Goal: Find specific page/section: Find specific page/section

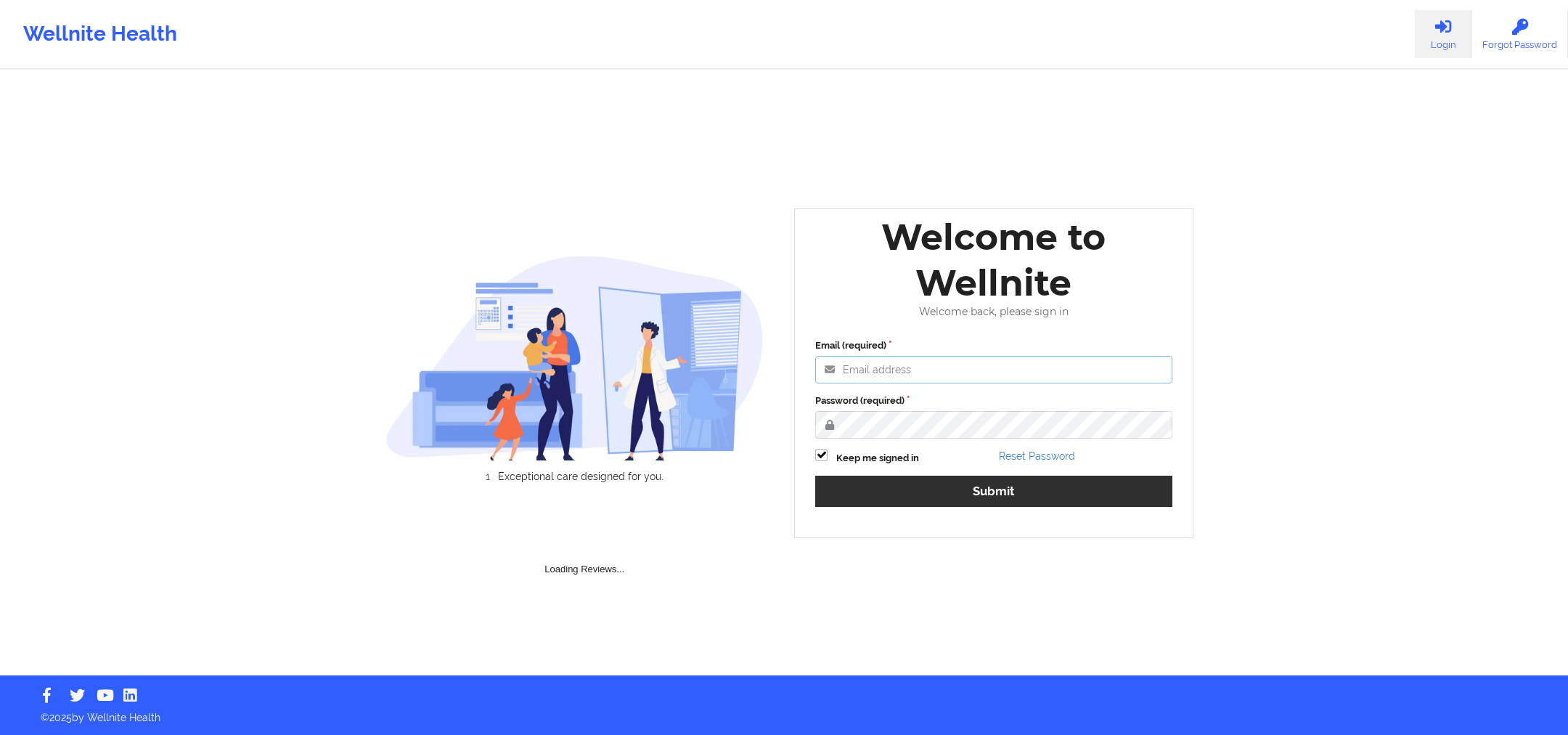
type input "[PERSON_NAME][EMAIL_ADDRESS][DOMAIN_NAME]"
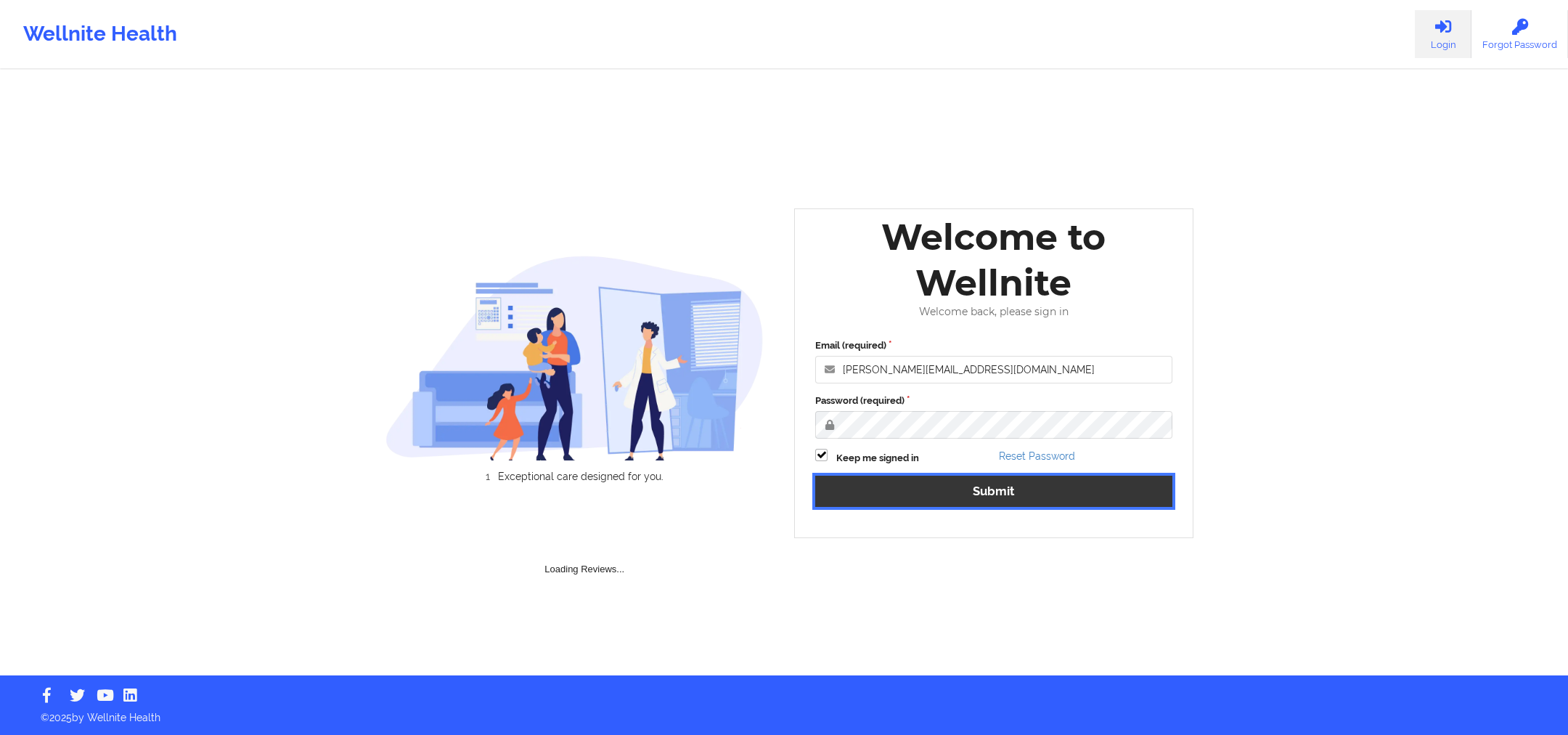
drag, startPoint x: 1008, startPoint y: 501, endPoint x: 883, endPoint y: 290, distance: 245.2
click at [1008, 501] on button "Submit" at bounding box center [993, 491] width 357 height 31
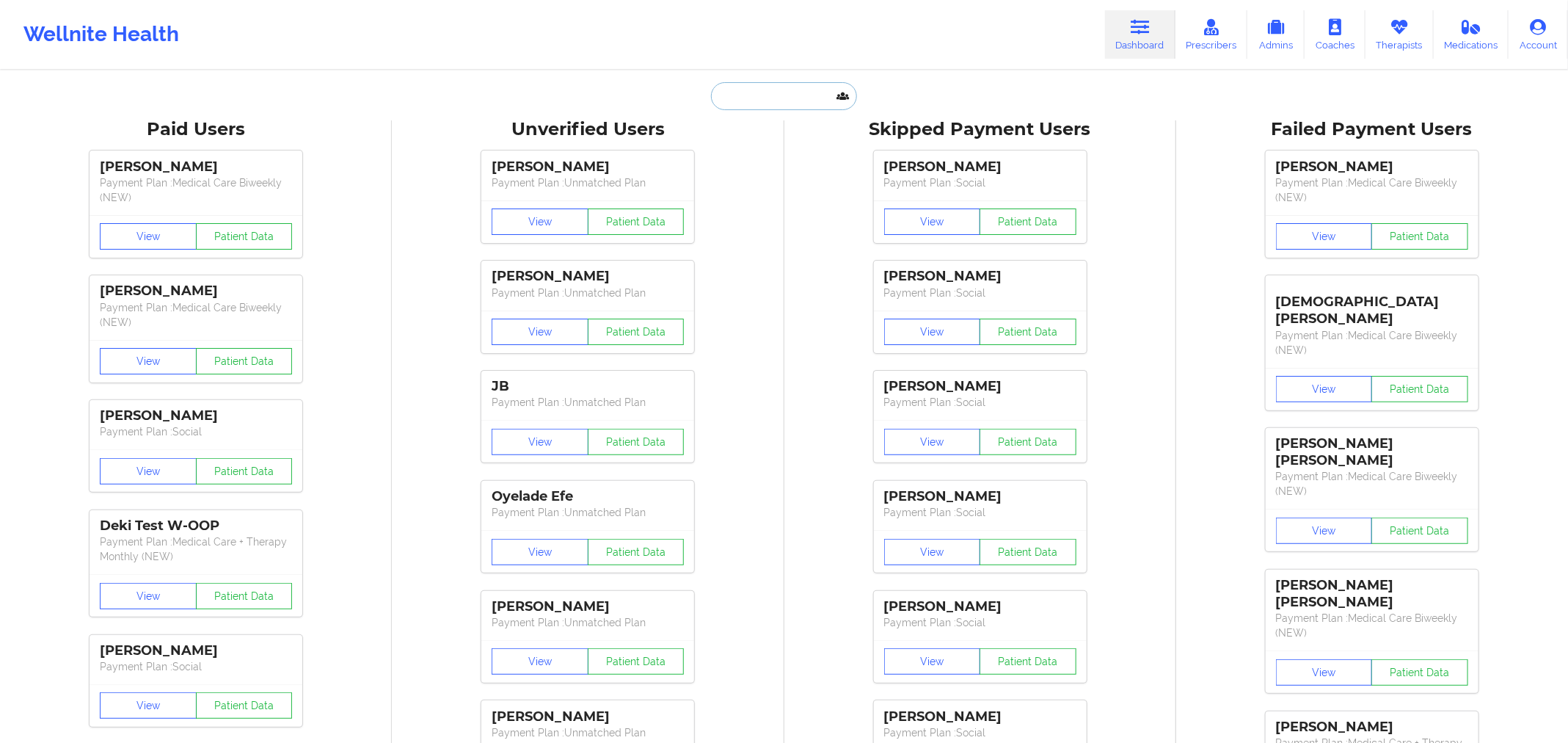
drag, startPoint x: 822, startPoint y: 97, endPoint x: 821, endPoint y: 106, distance: 9.1
click at [821, 106] on input "text" at bounding box center [784, 96] width 145 height 28
paste input "[PERSON_NAME]"
type input "[PERSON_NAME]"
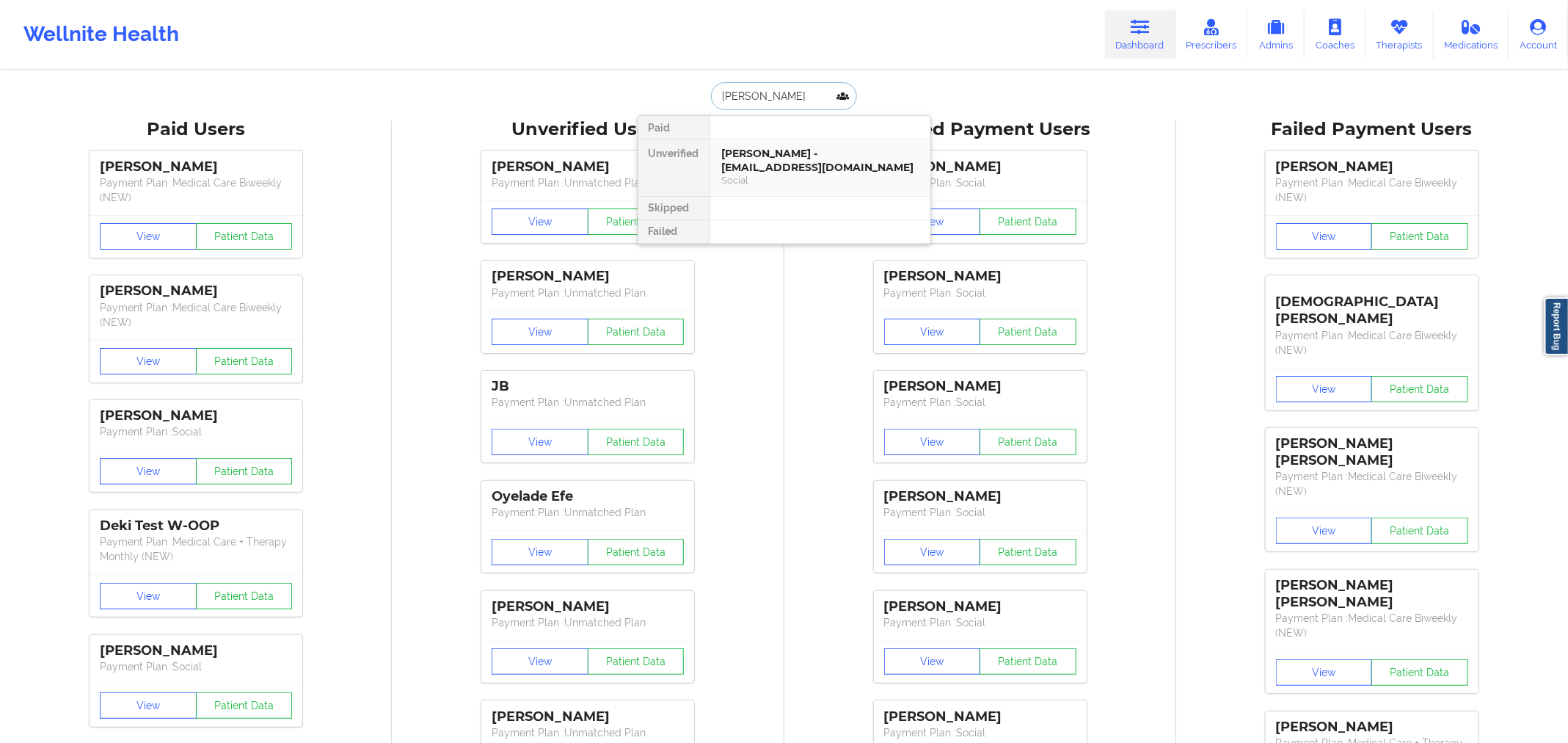
click at [830, 158] on div "[PERSON_NAME] - [EMAIL_ADDRESS][DOMAIN_NAME]" at bounding box center [820, 160] width 197 height 27
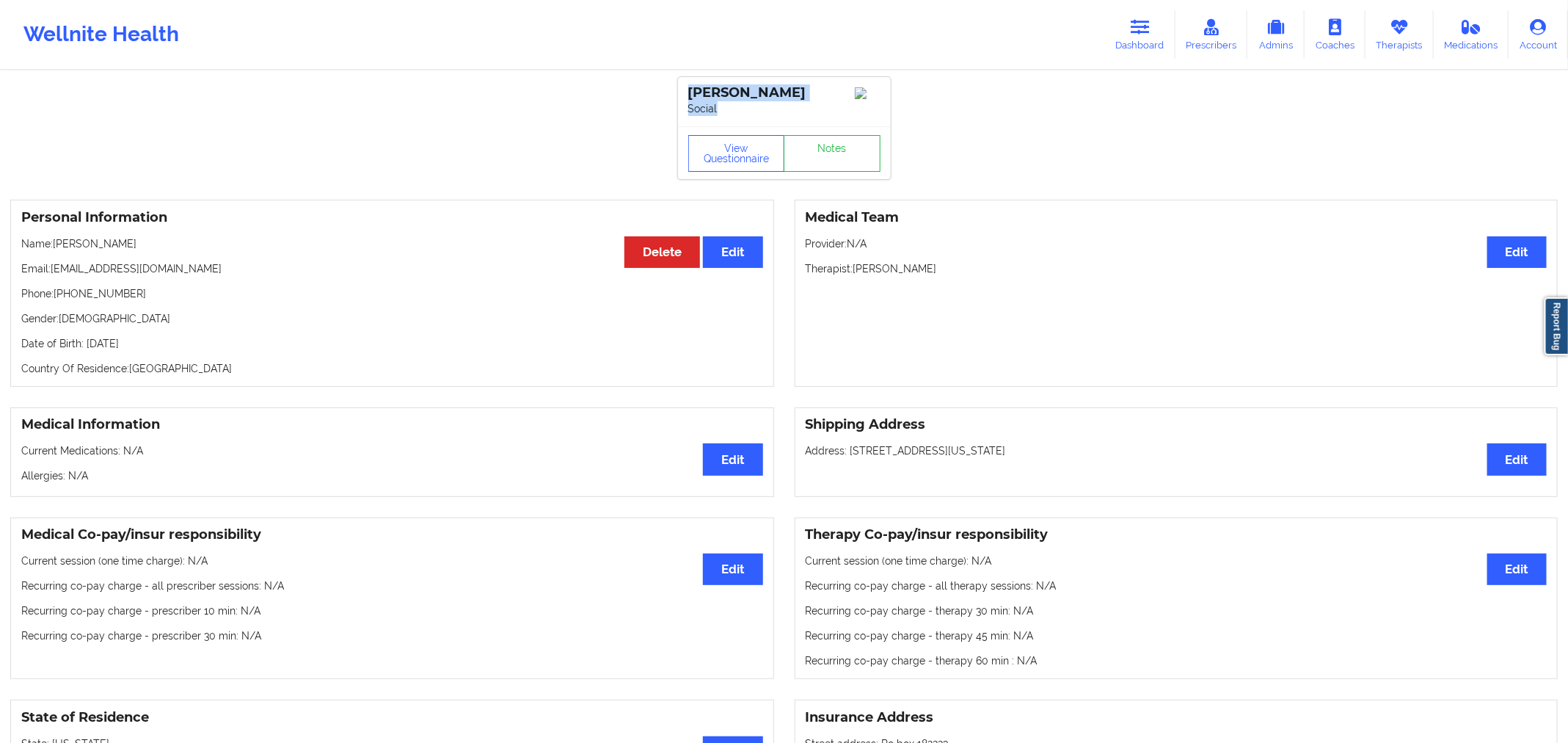
drag, startPoint x: 803, startPoint y: 102, endPoint x: 685, endPoint y: 88, distance: 118.8
click at [685, 88] on div "[PERSON_NAME] Social" at bounding box center [784, 102] width 213 height 49
click at [479, 652] on div "Medical Co-pay/insur responsibility Edit Current session (one time charge): N/A…" at bounding box center [392, 598] width 764 height 162
click at [80, 218] on div "Personal Information Edit Delete Name: [PERSON_NAME] Email: [EMAIL_ADDRESS][DOM…" at bounding box center [784, 292] width 1568 height 207
click at [76, 251] on p "Name: [PERSON_NAME]" at bounding box center [392, 243] width 742 height 15
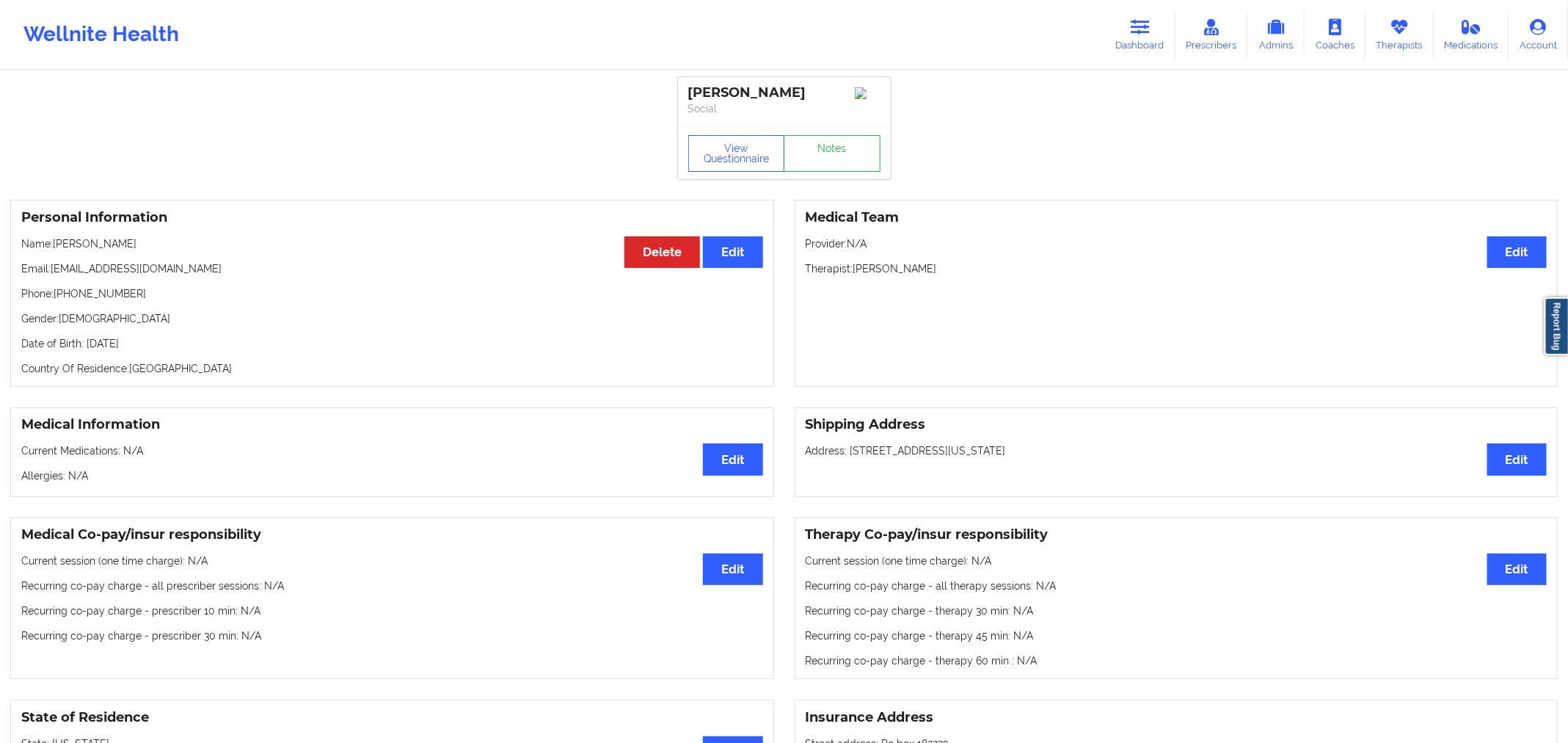
click at [76, 251] on p "Name: [PERSON_NAME]" at bounding box center [392, 243] width 742 height 15
click at [74, 251] on p "Name: [PERSON_NAME]" at bounding box center [392, 243] width 742 height 15
click at [75, 249] on p "Name: [PERSON_NAME]" at bounding box center [392, 243] width 742 height 15
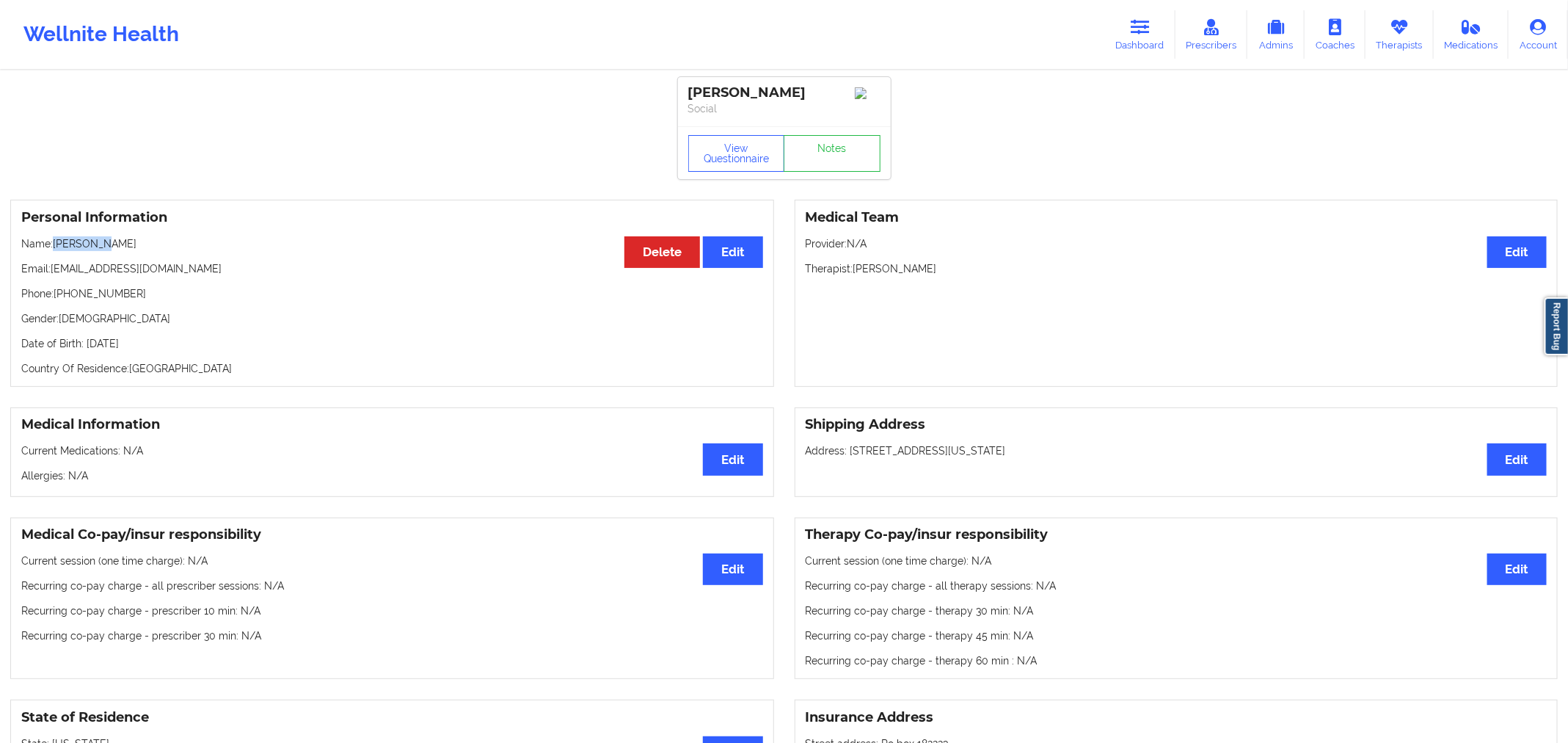
click at [75, 249] on p "Name: [PERSON_NAME]" at bounding box center [392, 243] width 742 height 15
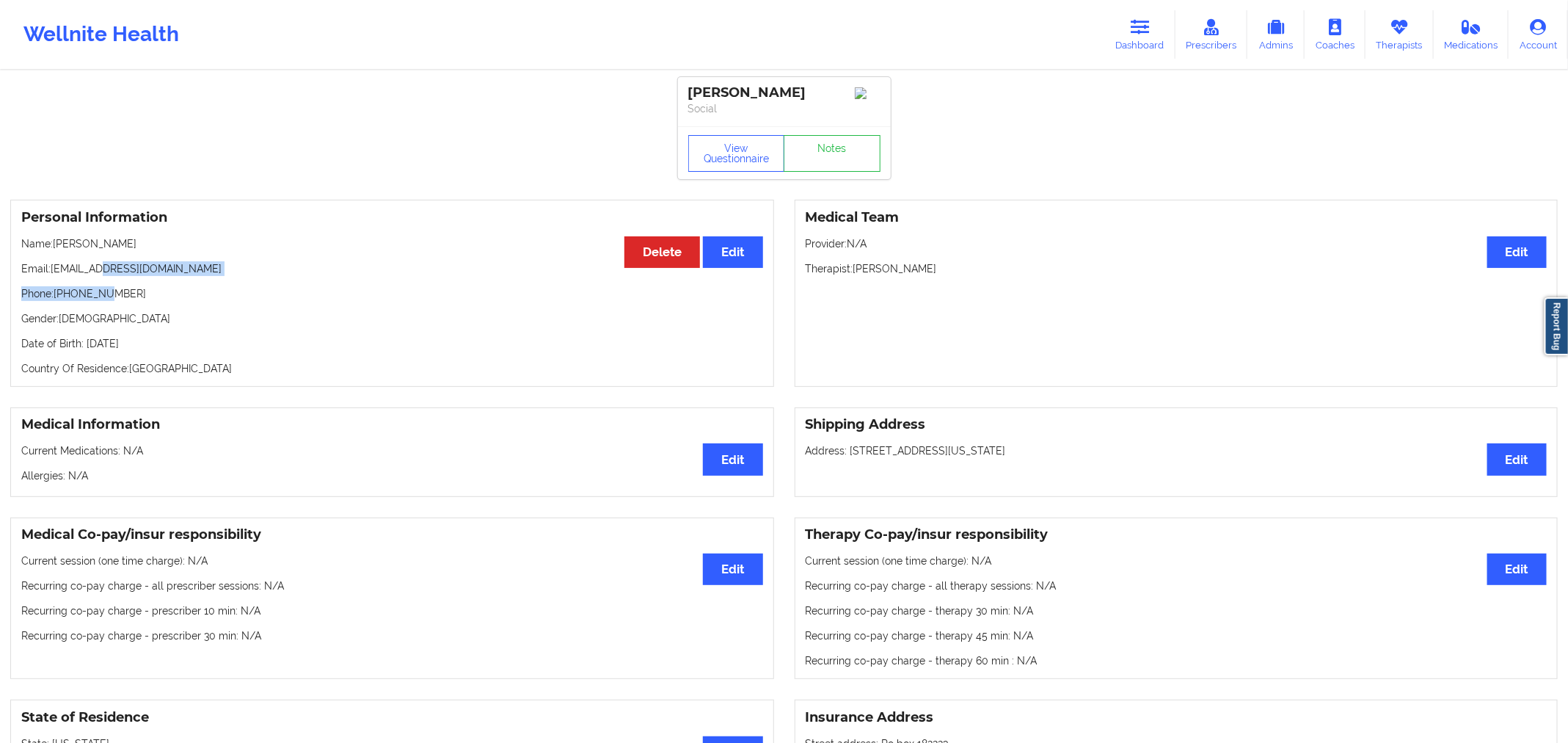
click at [102, 280] on div "Personal Information Edit Delete Name: [PERSON_NAME] Email: [EMAIL_ADDRESS][DOM…" at bounding box center [392, 293] width 764 height 187
click at [84, 256] on div "Personal Information Edit Delete Name: [PERSON_NAME] Email: [EMAIL_ADDRESS][DOM…" at bounding box center [392, 293] width 764 height 187
click at [80, 247] on p "Name: [PERSON_NAME]" at bounding box center [392, 243] width 742 height 15
copy p "[PERSON_NAME]"
